Goal: Communication & Community: Answer question/provide support

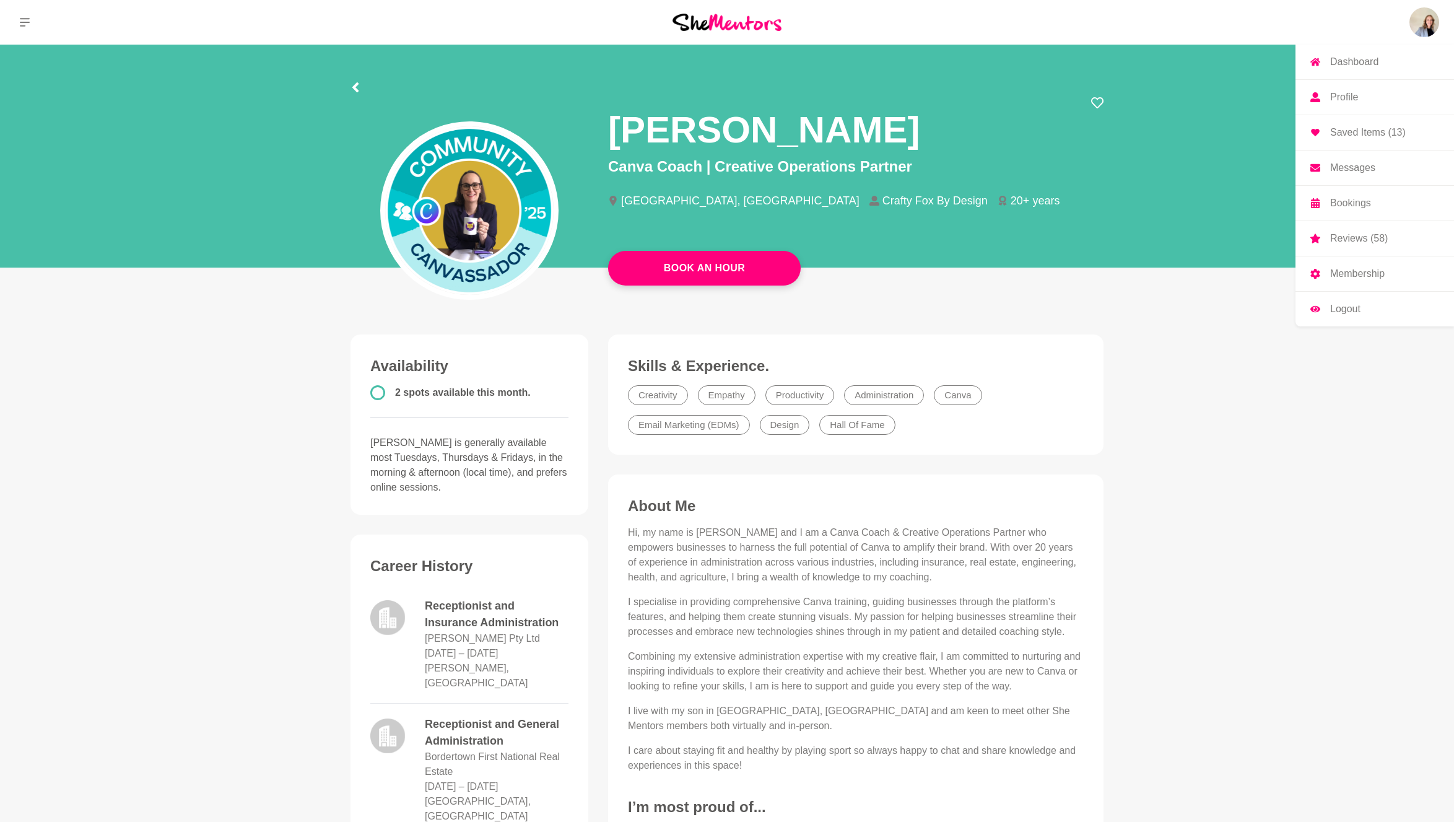
click at [1367, 165] on p "Messages" at bounding box center [1352, 168] width 45 height 10
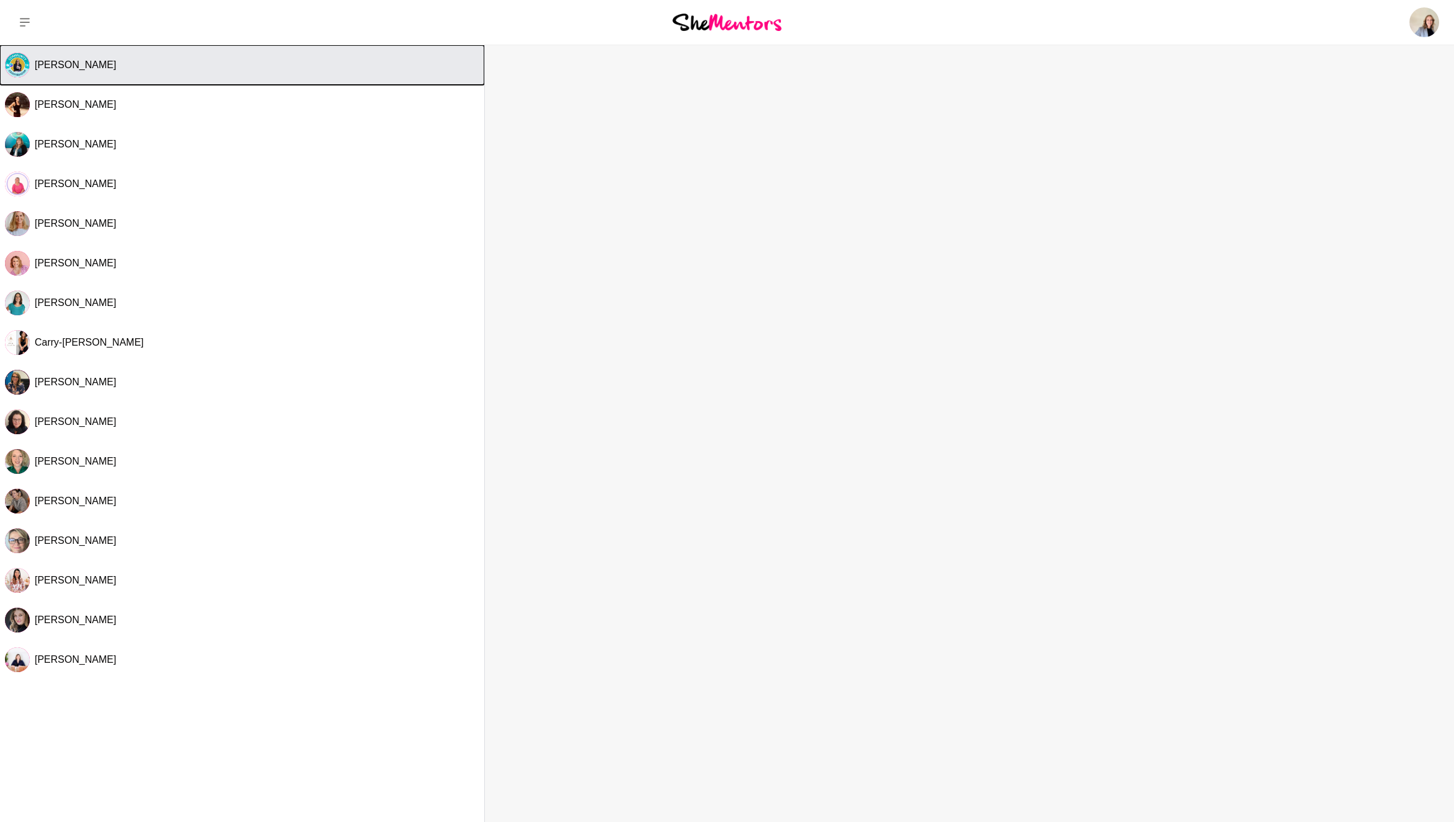
click at [64, 63] on span "[PERSON_NAME]" at bounding box center [76, 64] width 82 height 11
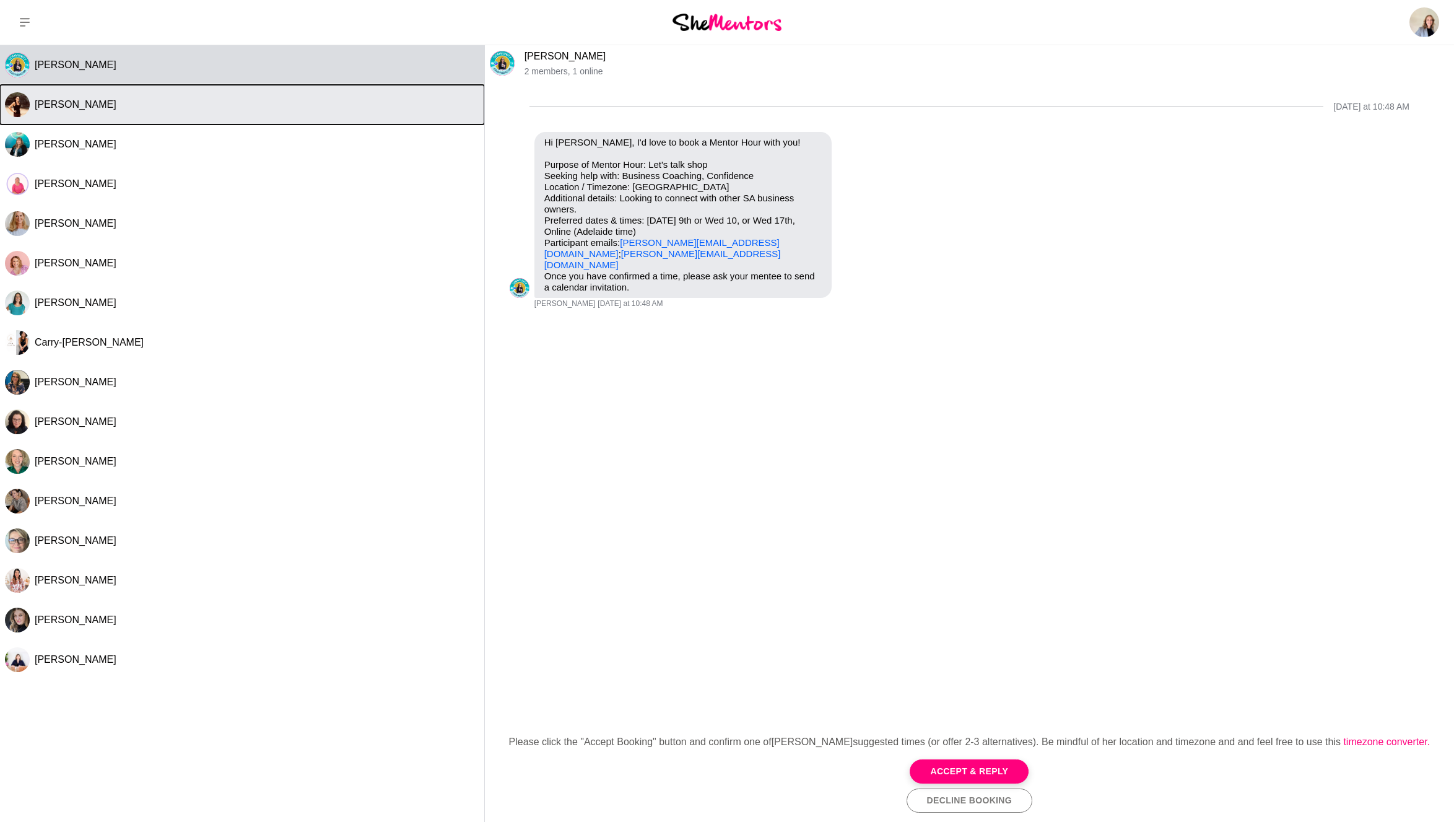
click at [64, 100] on span "[PERSON_NAME]" at bounding box center [76, 104] width 82 height 11
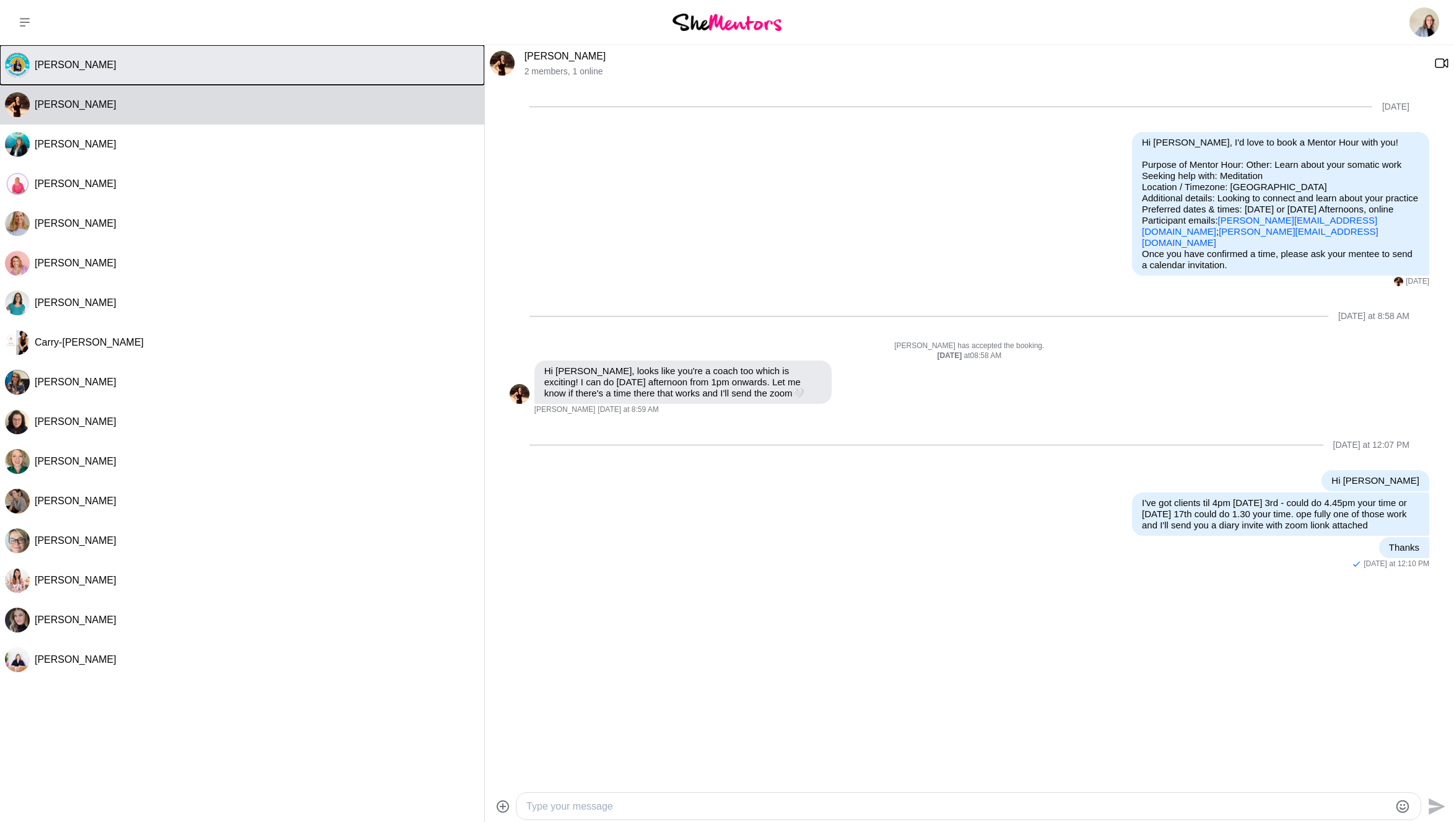
click at [84, 72] on button "[PERSON_NAME]" at bounding box center [242, 65] width 484 height 40
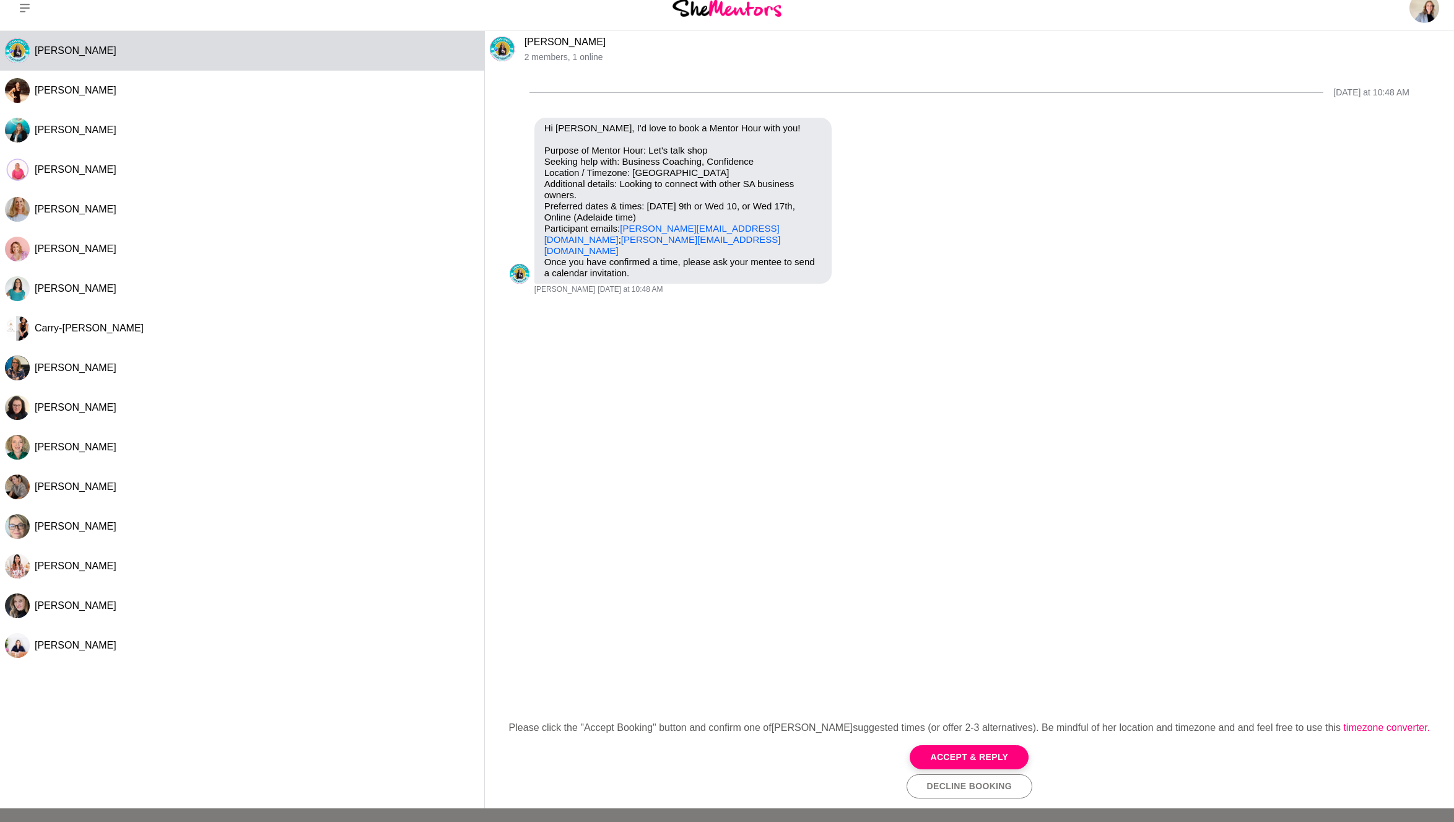
scroll to position [16, 0]
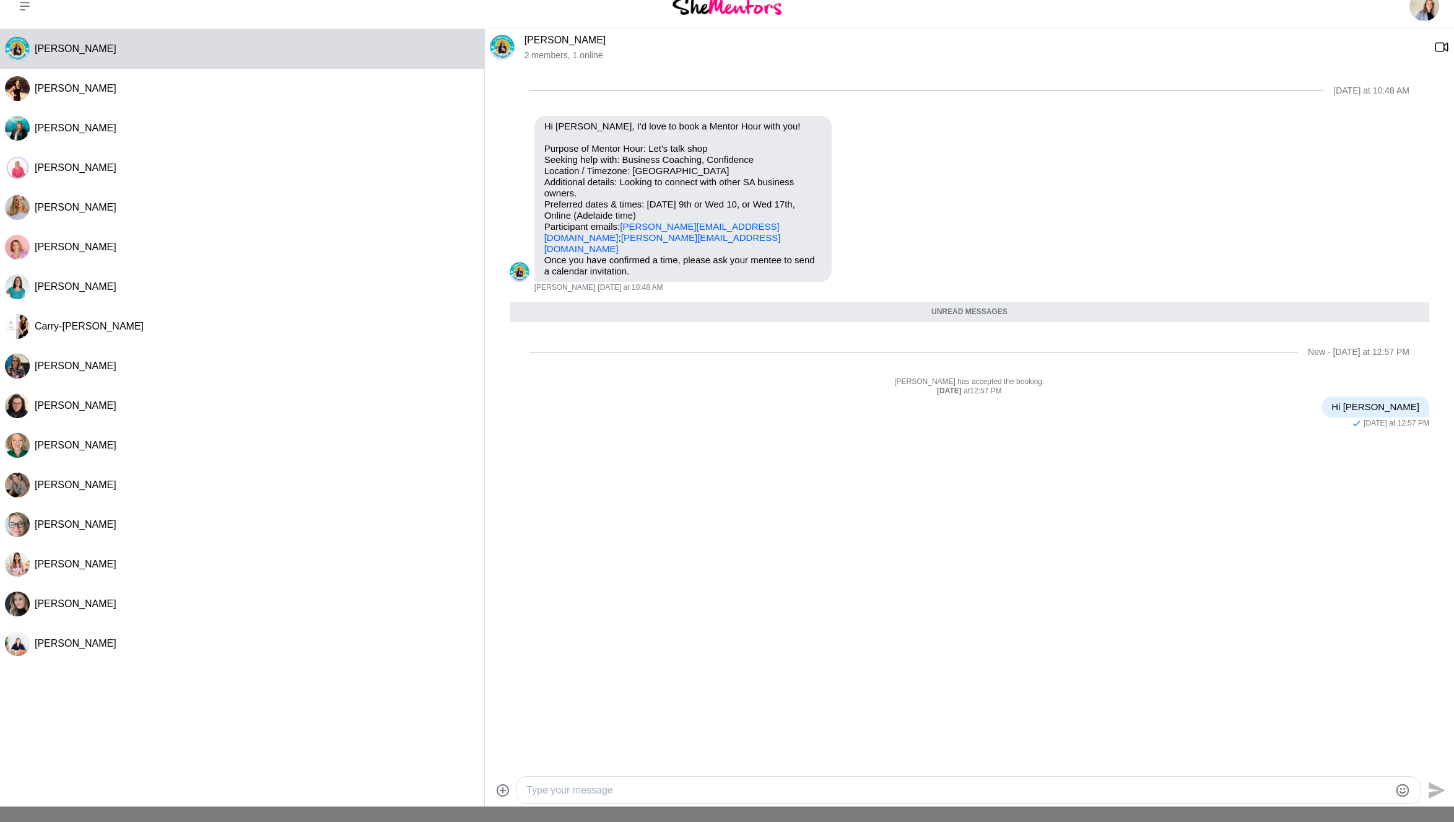
click at [636, 786] on textarea "Type your message" at bounding box center [957, 790] width 863 height 15
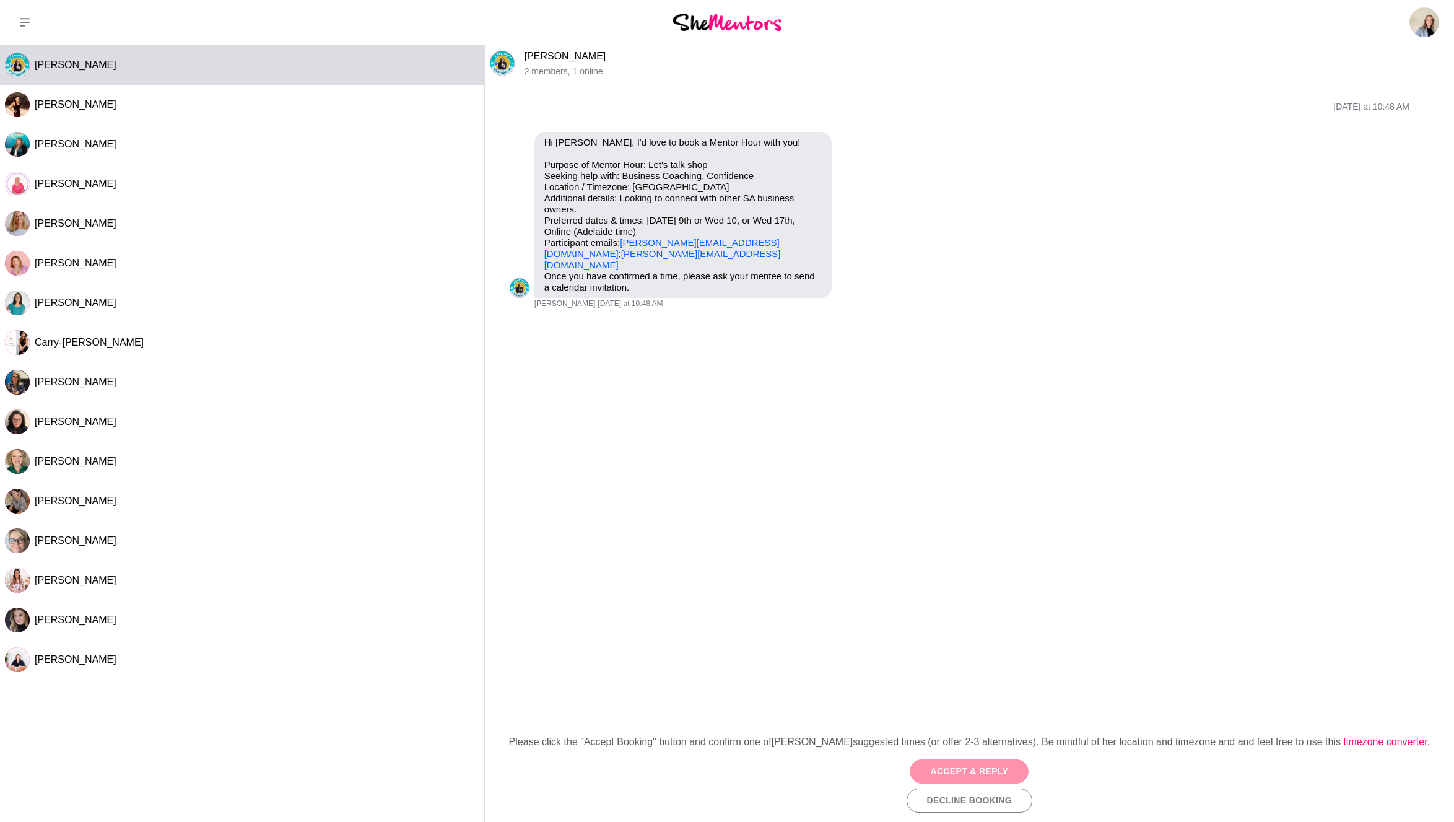
click at [989, 773] on button "Accept & Reply" at bounding box center [969, 771] width 119 height 24
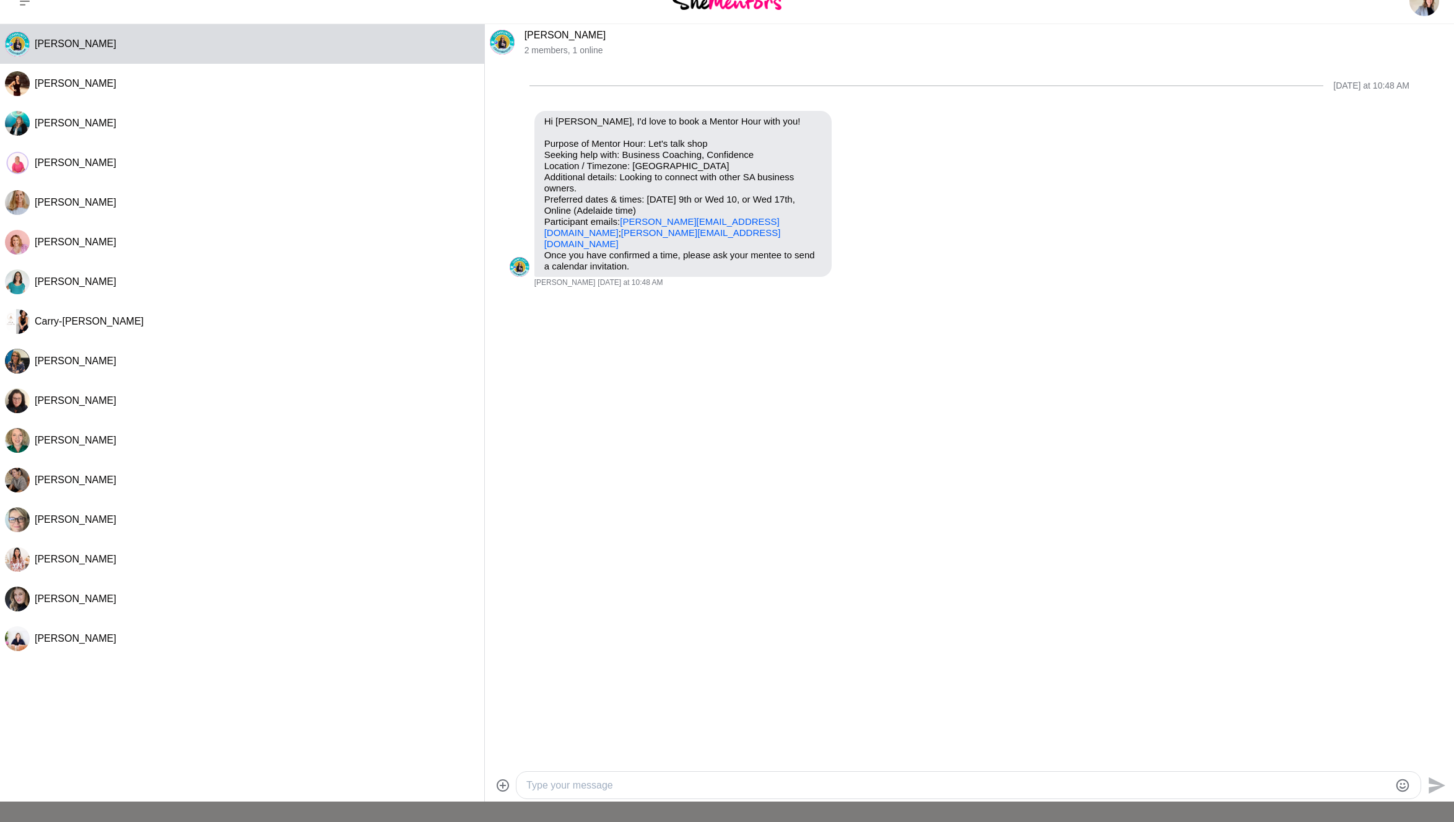
scroll to position [48, 0]
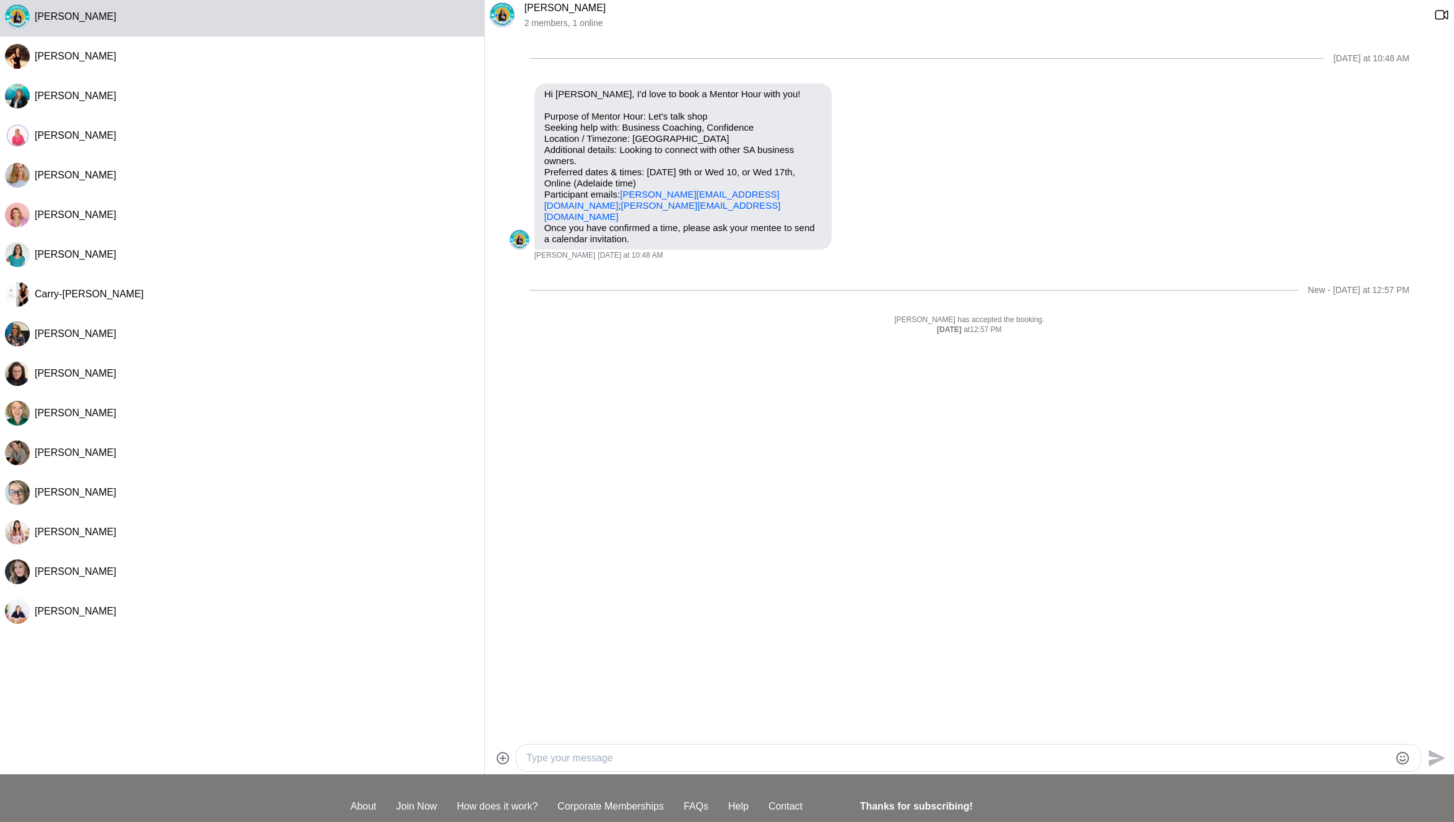
click at [634, 752] on textarea "Type your message" at bounding box center [957, 757] width 863 height 15
type textarea "Hi [PERSON_NAME]"
click at [929, 757] on textarea "Thanks for your booking. I could do [DATE] 10th at 4pm? Or [DATE] 9th at 3.30? …" at bounding box center [957, 757] width 863 height 15
type textarea "Thanks for your booking. I could do [DATE] 10th at 4pm? Or [DATE] 9th at 3.30? …"
click at [1432, 760] on icon "Send" at bounding box center [1437, 757] width 17 height 17
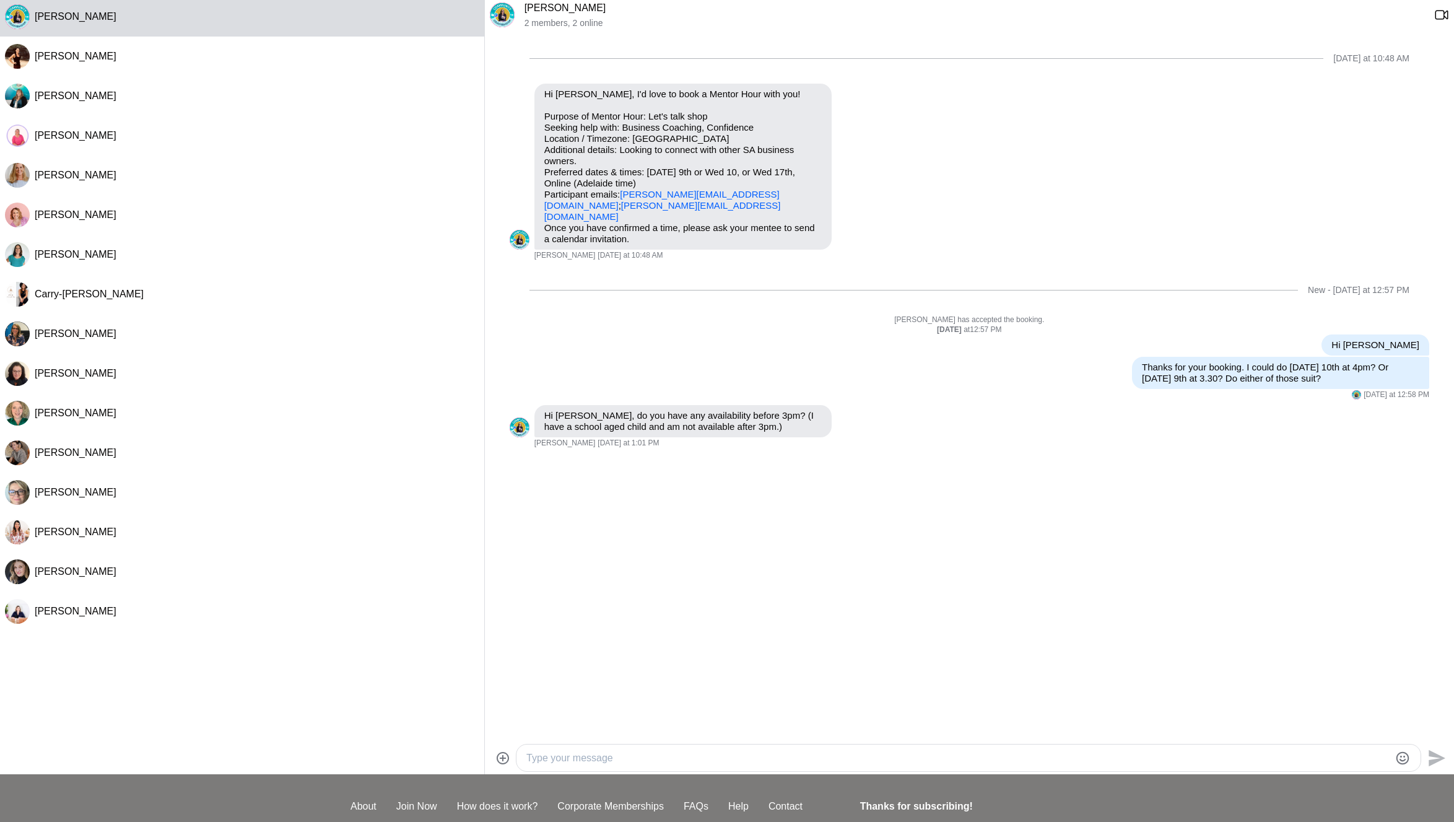
click at [551, 756] on textarea "Type your message" at bounding box center [957, 757] width 863 height 15
type textarea "I wondered if that might be the case...will have to be the week following. [DAT…"
click at [1438, 759] on icon "Send" at bounding box center [1437, 757] width 17 height 17
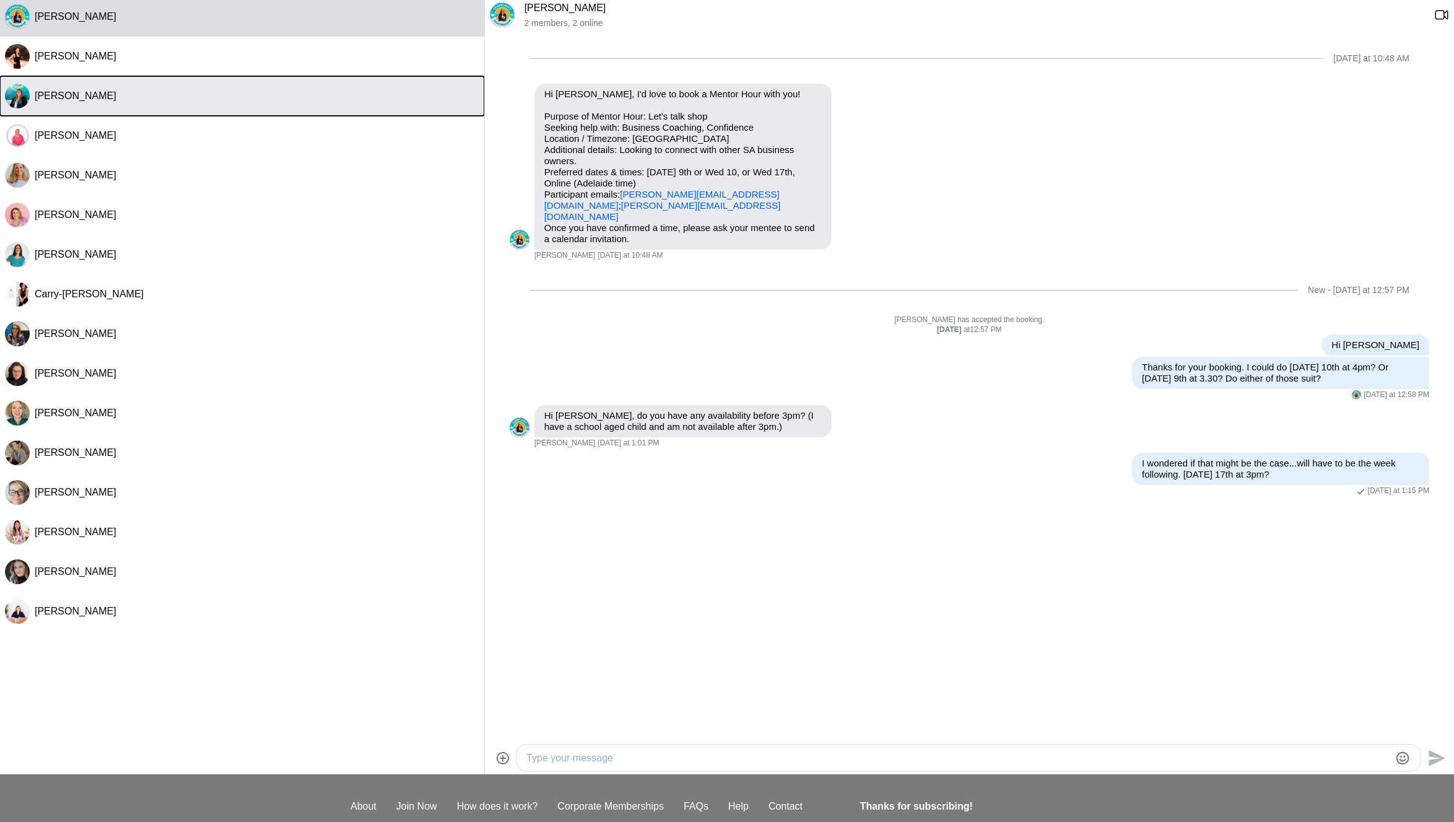
click at [152, 104] on button "[PERSON_NAME]" at bounding box center [242, 96] width 484 height 40
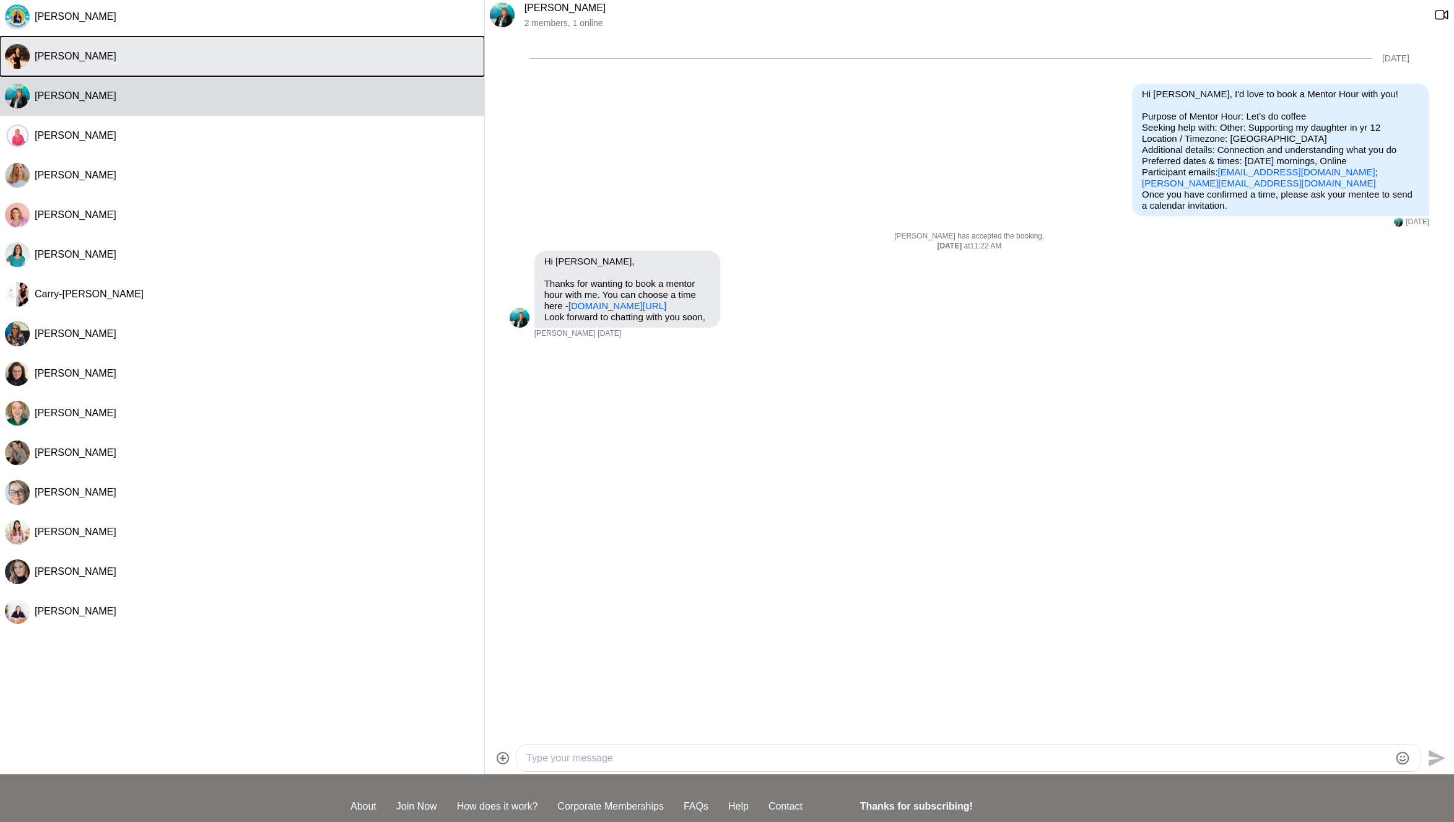
click at [147, 64] on button "[PERSON_NAME]" at bounding box center [242, 57] width 484 height 40
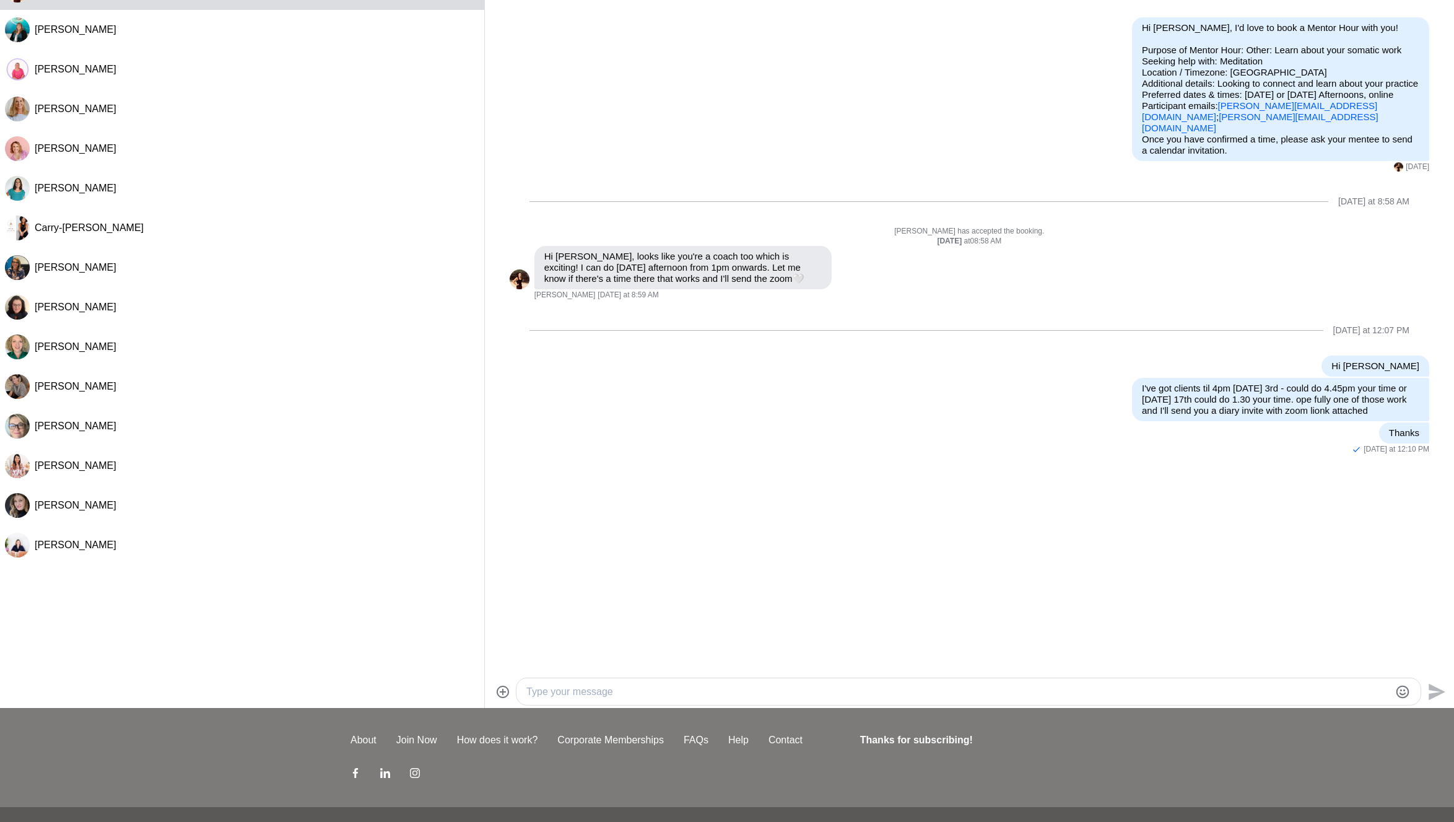
scroll to position [0, 0]
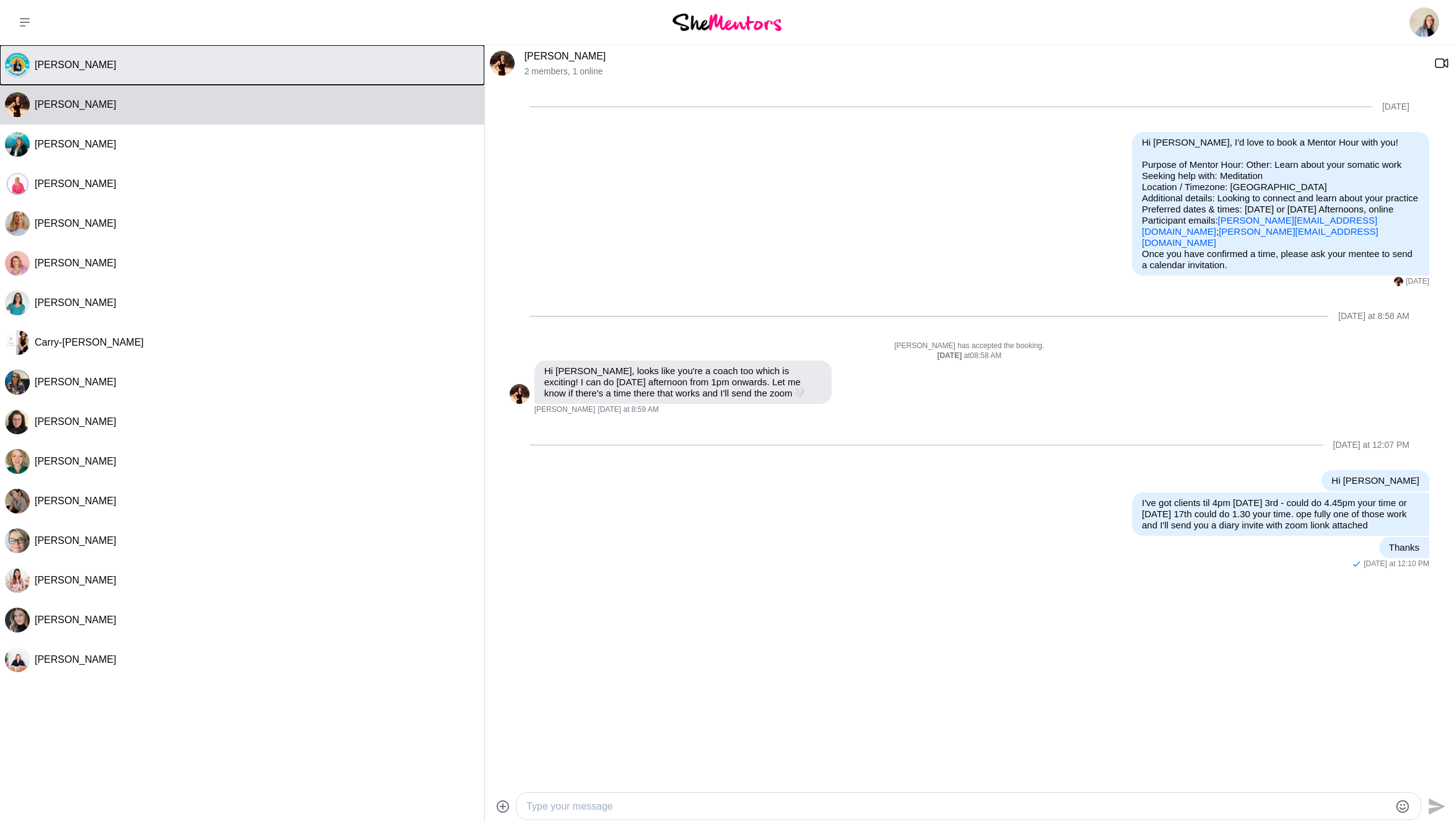
click at [303, 62] on div "[PERSON_NAME]" at bounding box center [257, 65] width 445 height 12
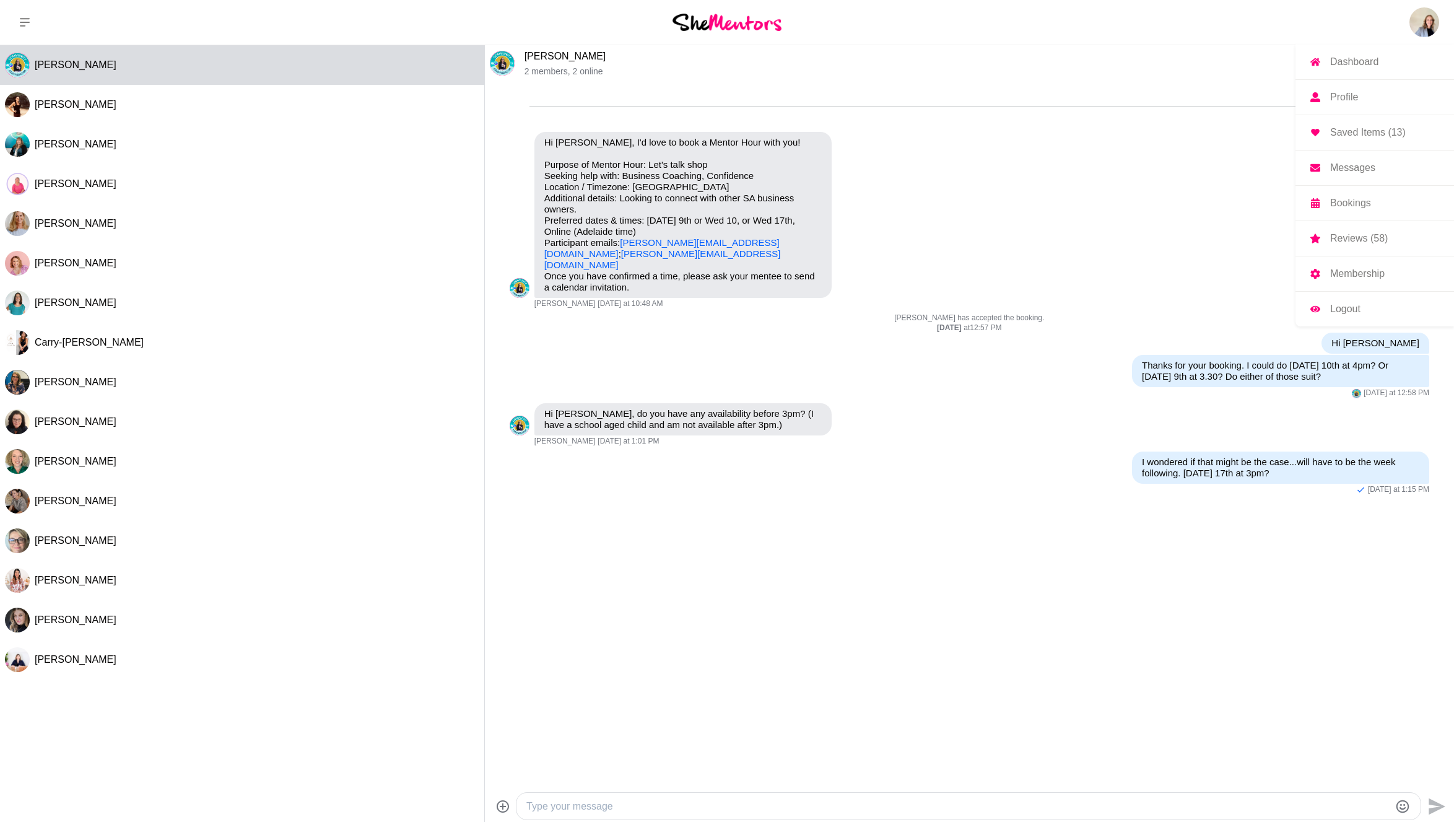
click at [1429, 26] on img at bounding box center [1424, 22] width 30 height 30
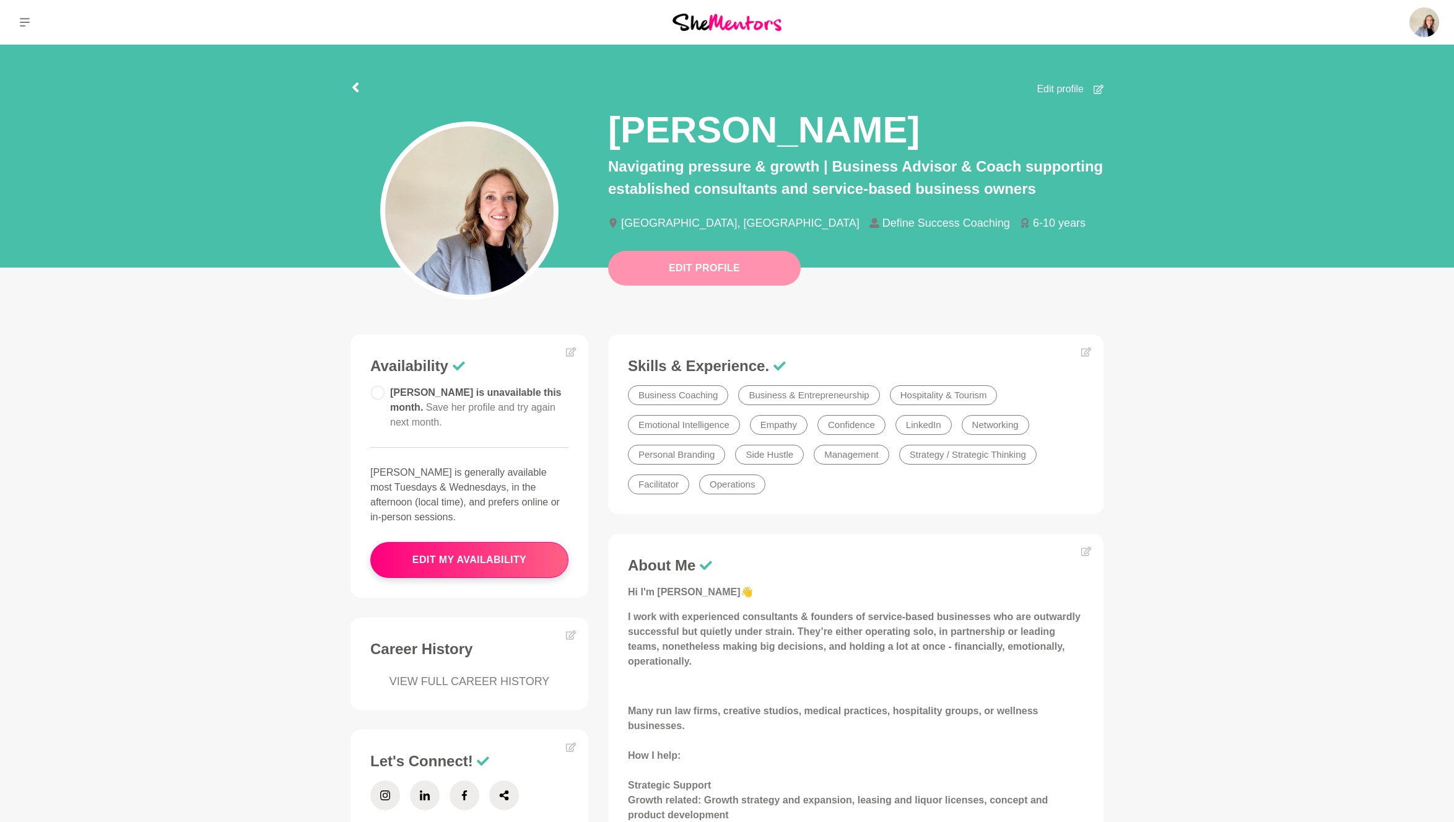
click at [700, 259] on button "Edit Profile" at bounding box center [704, 268] width 193 height 35
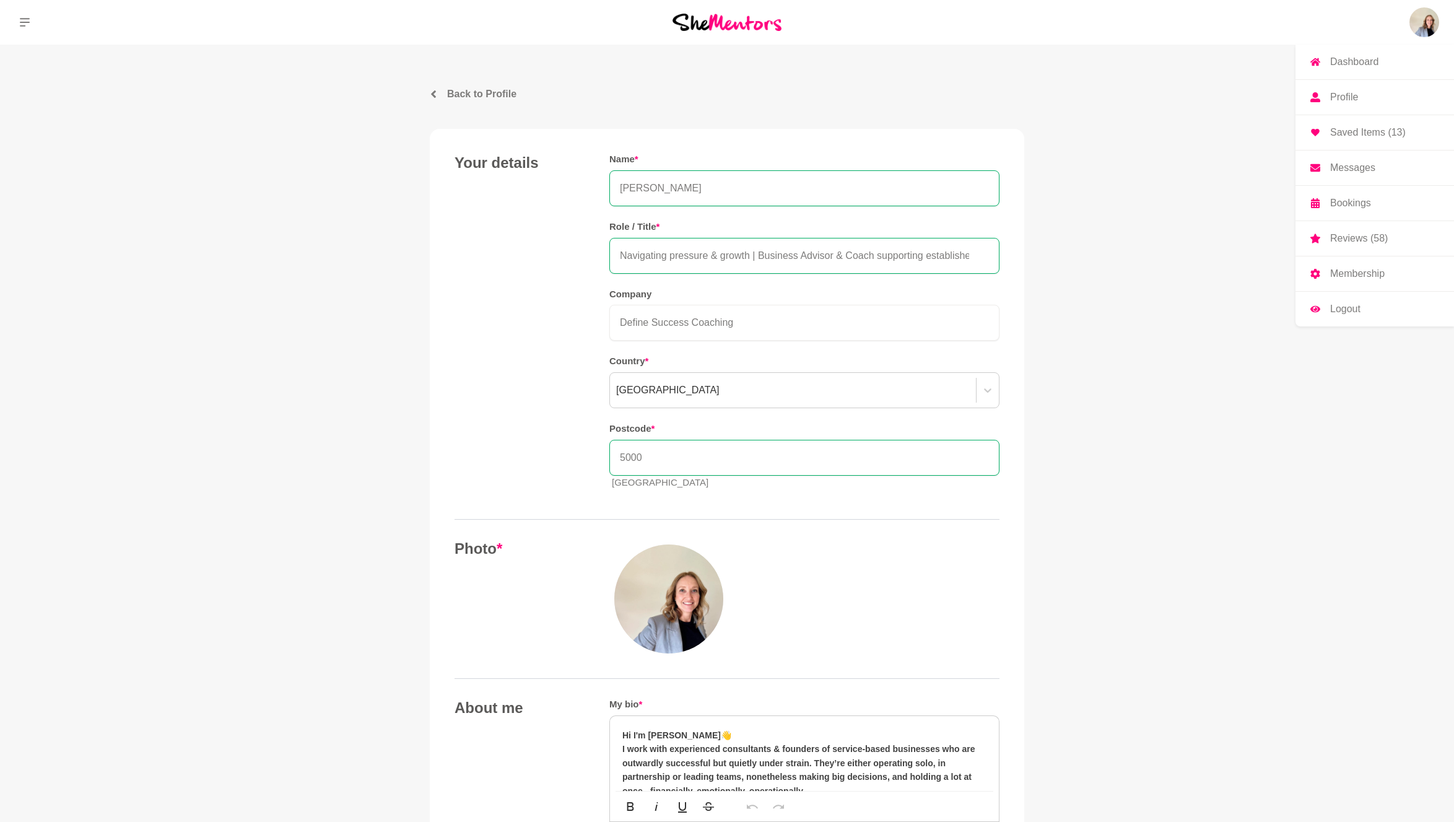
click at [1426, 20] on img at bounding box center [1424, 22] width 30 height 30
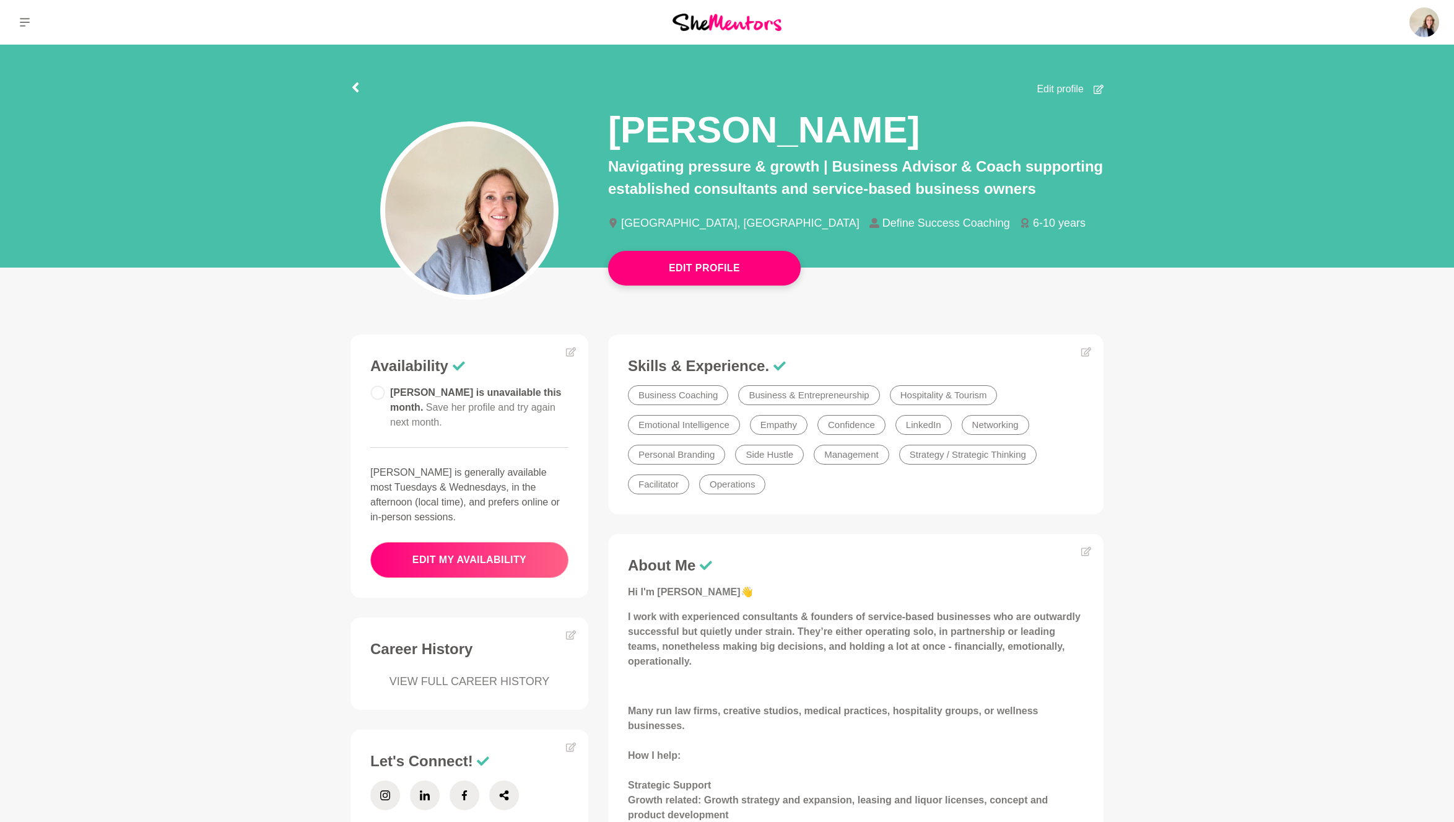
click at [489, 542] on button "edit my availability" at bounding box center [469, 560] width 198 height 36
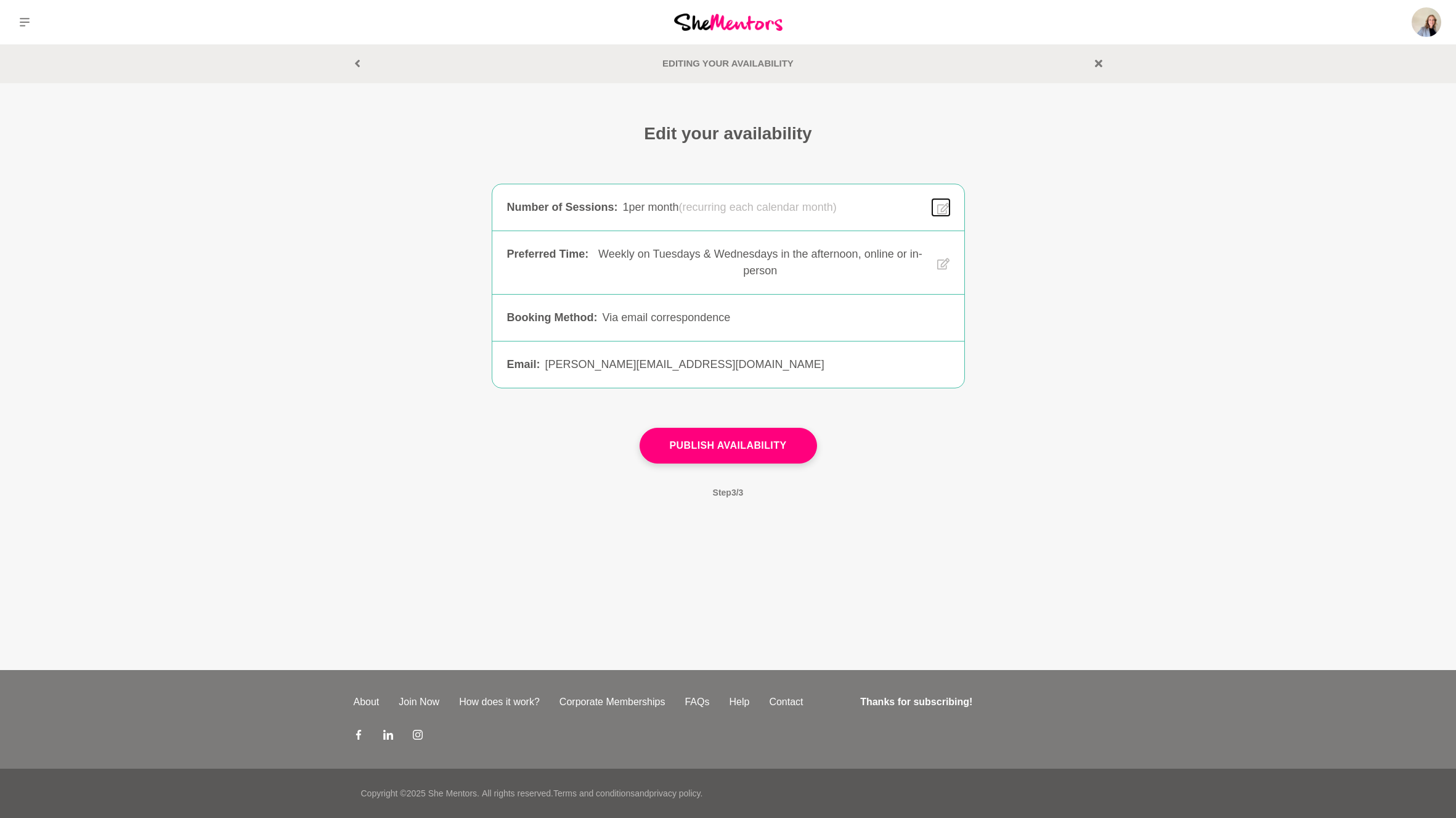
click at [942, 206] on icon at bounding box center [942, 209] width 12 height 12
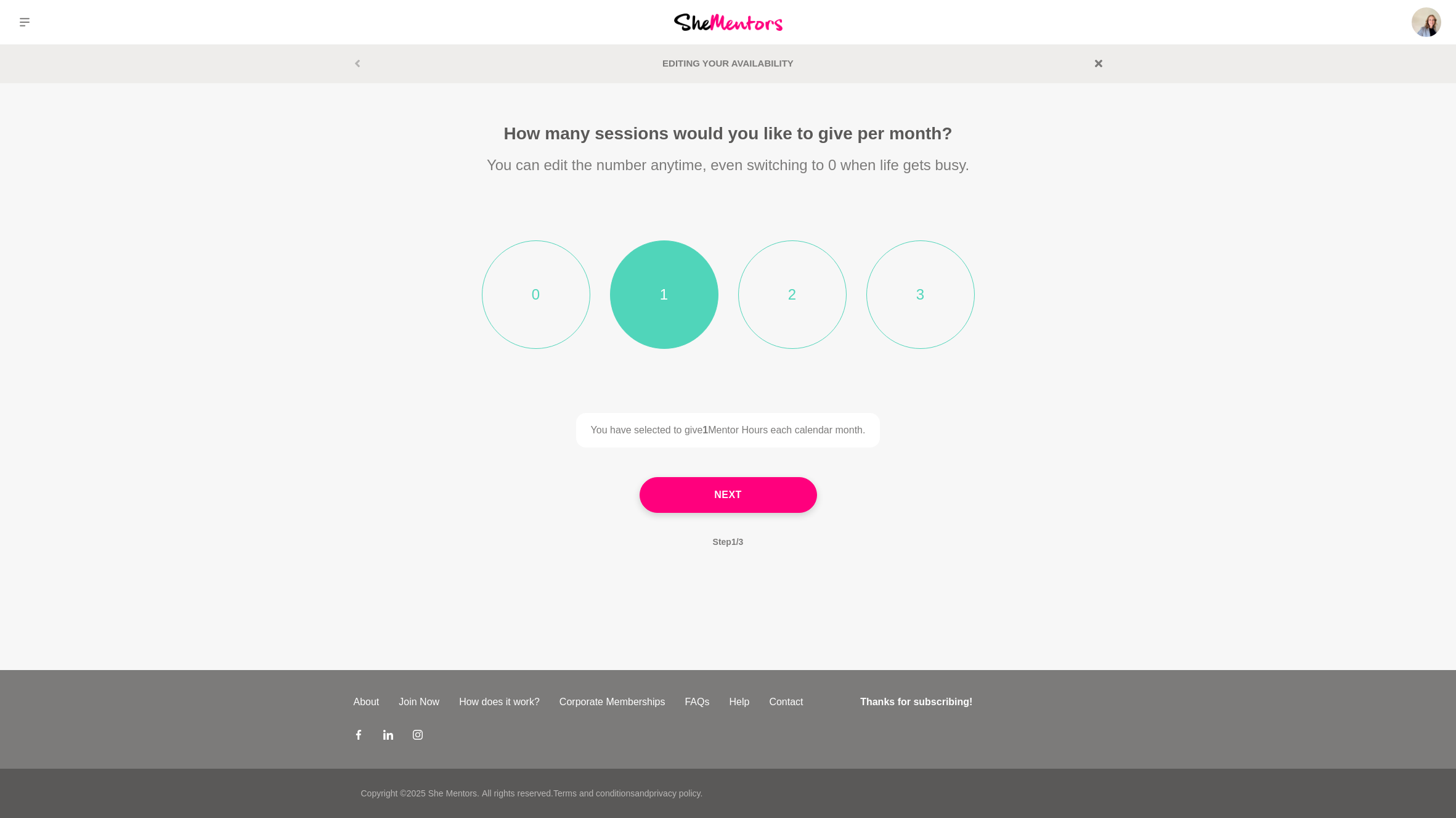
click at [785, 306] on li "2" at bounding box center [792, 294] width 108 height 108
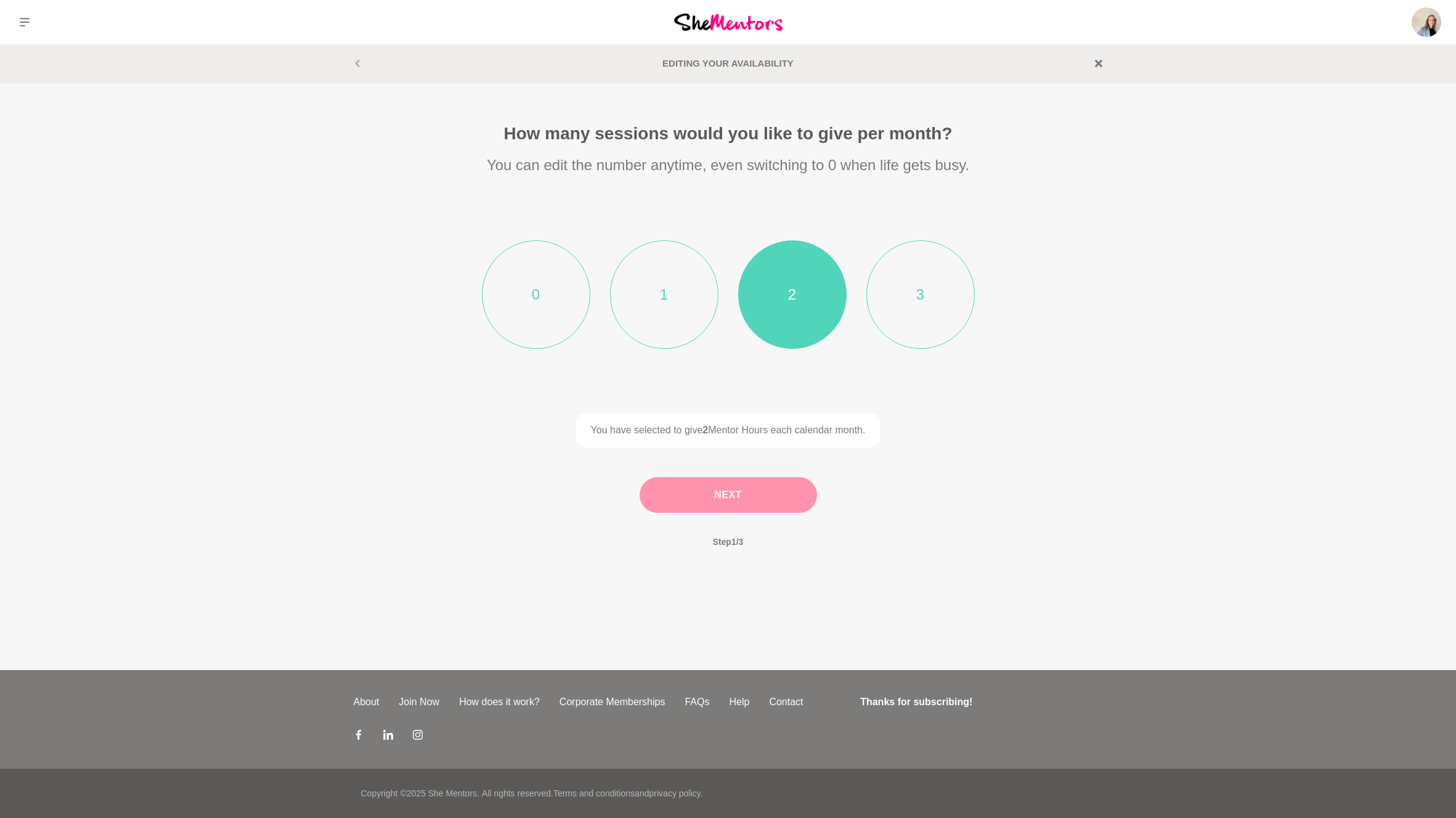
click at [691, 493] on button "Next" at bounding box center [728, 495] width 177 height 36
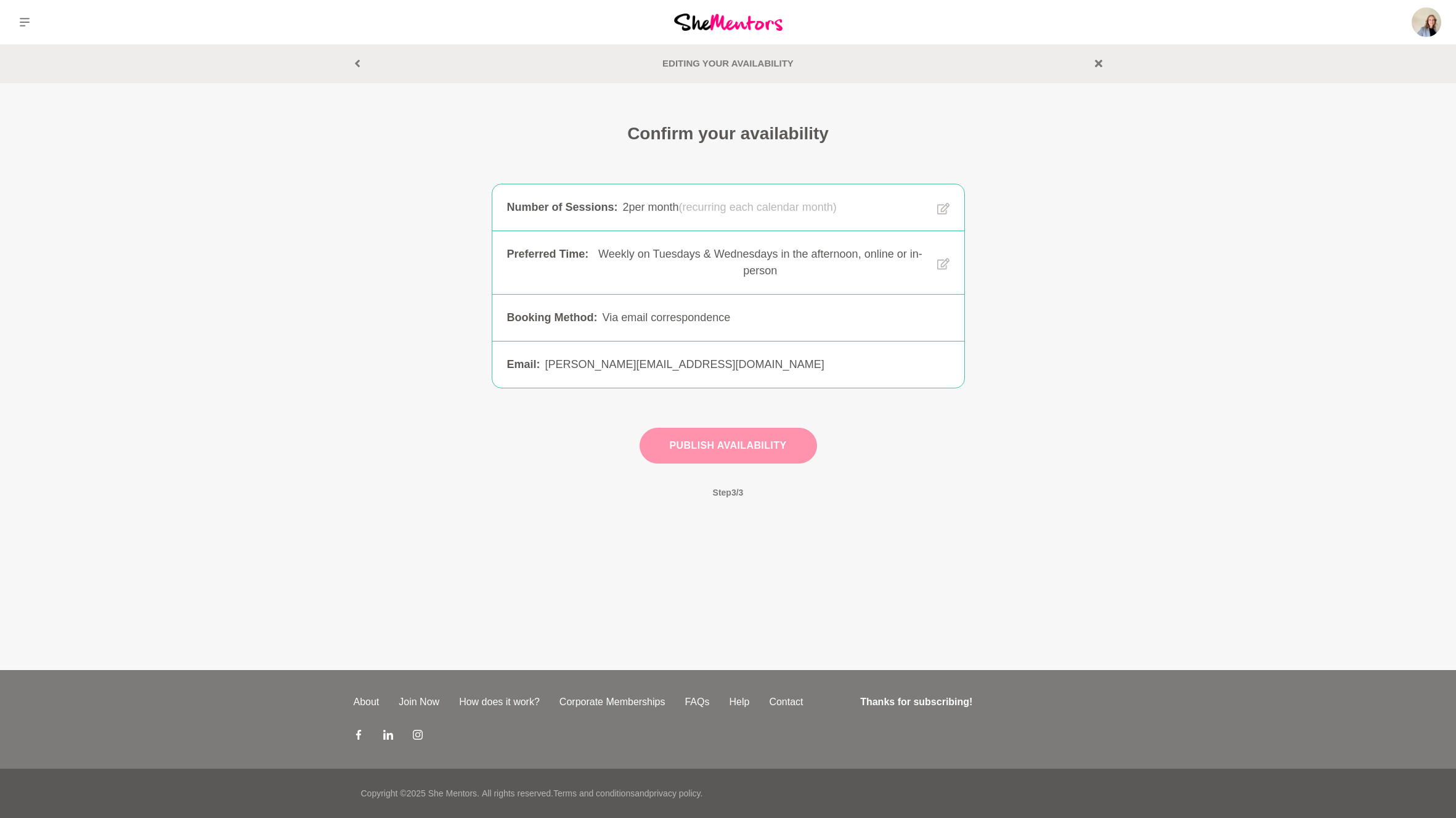
click at [696, 453] on button "Publish Availability" at bounding box center [728, 446] width 177 height 36
